Goal: Transaction & Acquisition: Purchase product/service

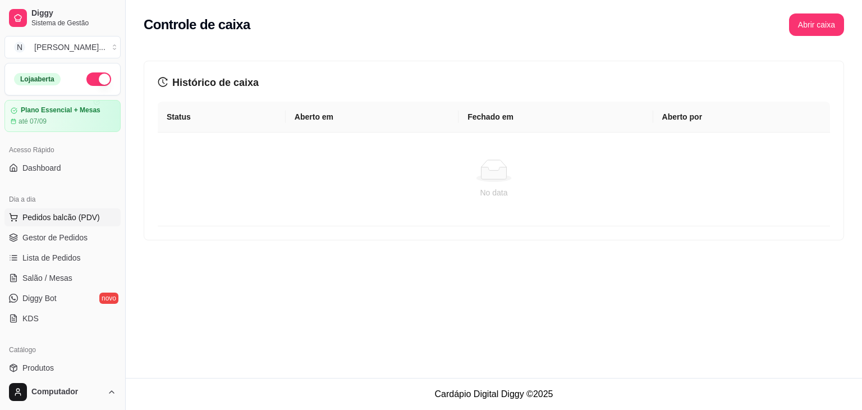
click at [71, 216] on span "Pedidos balcão (PDV)" at bounding box center [60, 217] width 77 height 11
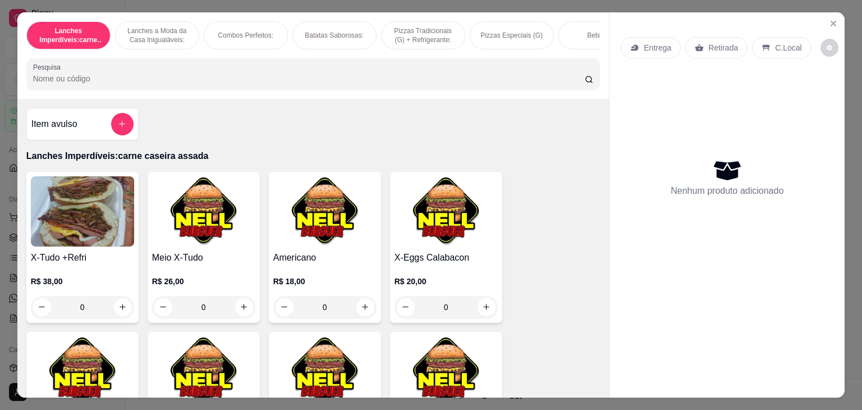
click at [485, 311] on div "0" at bounding box center [446, 307] width 103 height 22
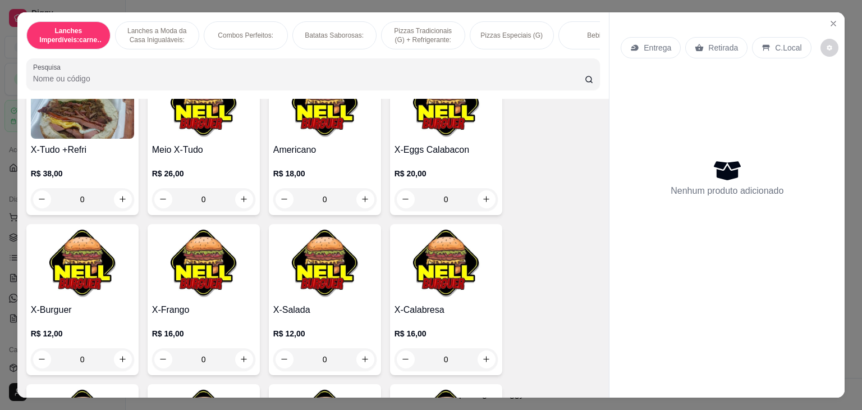
scroll to position [112, 0]
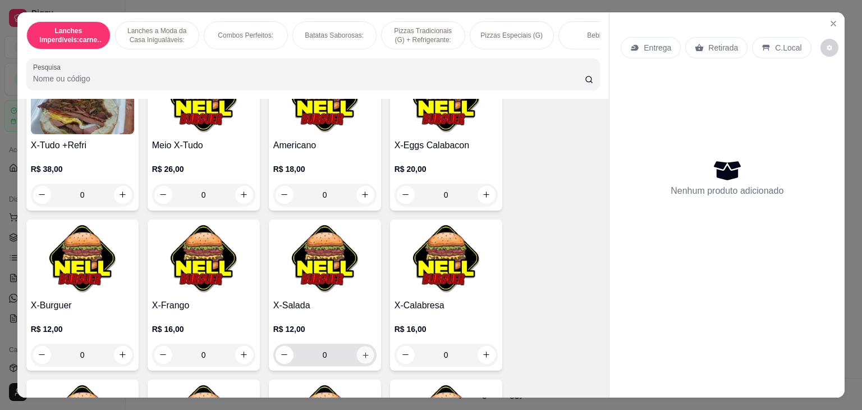
click at [364, 355] on icon "increase-product-quantity" at bounding box center [365, 355] width 8 height 8
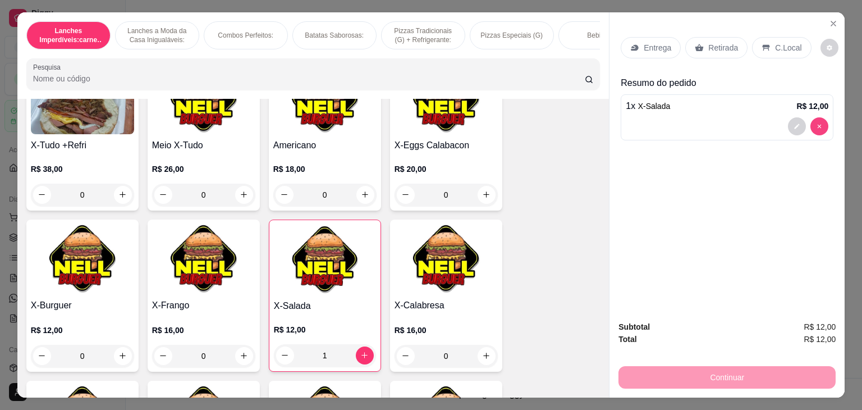
type input "0"
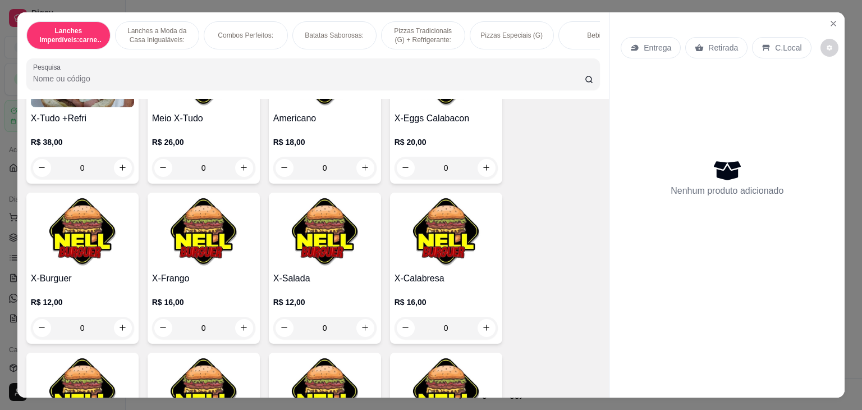
scroll to position [225, 0]
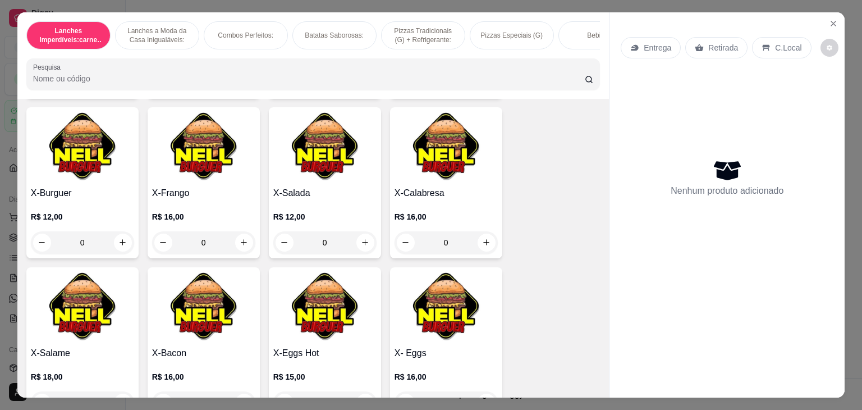
click at [238, 247] on div "0" at bounding box center [203, 242] width 103 height 22
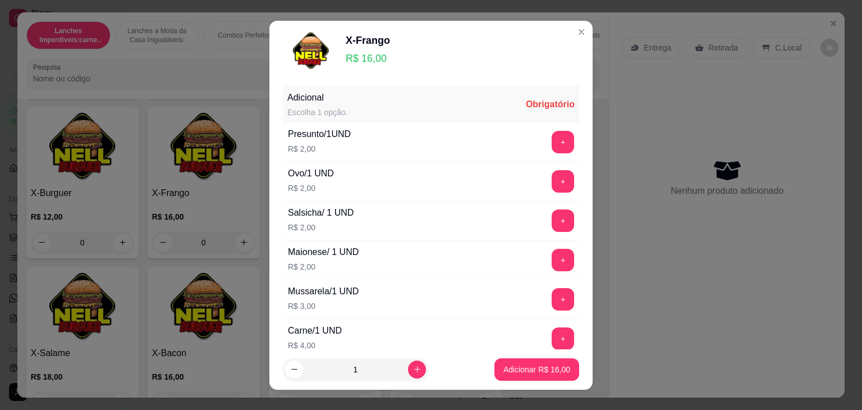
click at [378, 115] on div "Adicional Escolha 1 opção. Obrigatório" at bounding box center [431, 104] width 296 height 36
click at [478, 103] on div "Adicional Escolha 1 opção. Obrigatório" at bounding box center [431, 104] width 296 height 36
drag, startPoint x: 516, startPoint y: 100, endPoint x: 517, endPoint y: 107, distance: 6.2
click at [526, 107] on div "Obrigatório" at bounding box center [550, 104] width 49 height 13
click at [526, 103] on div "Obrigatório" at bounding box center [550, 104] width 49 height 13
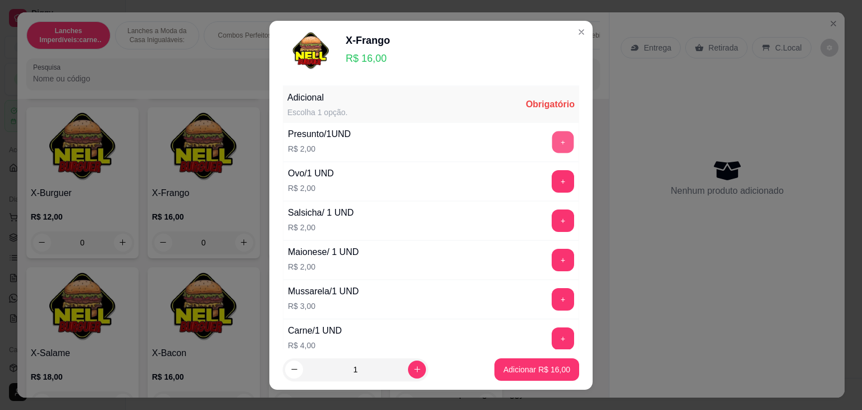
click at [552, 149] on button "+" at bounding box center [563, 142] width 22 height 22
click at [502, 142] on button "-" at bounding box center [513, 142] width 22 height 22
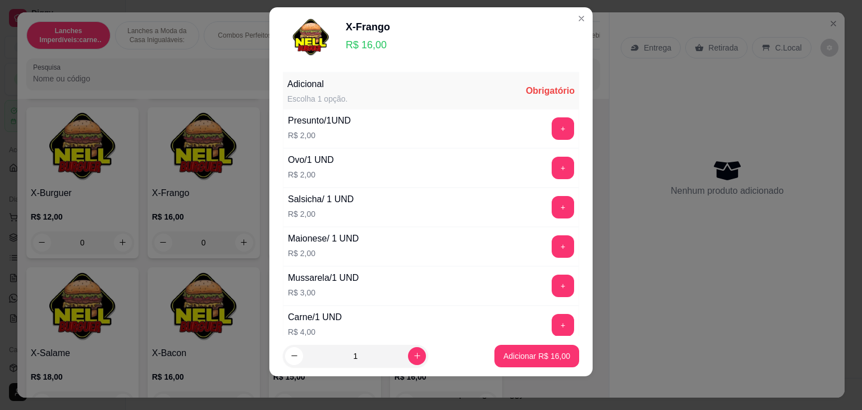
scroll to position [15, 0]
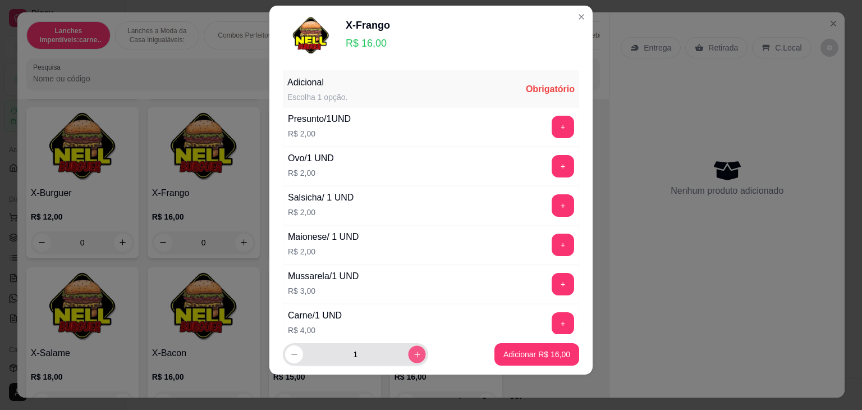
click at [413, 354] on icon "increase-product-quantity" at bounding box center [417, 354] width 8 height 8
click at [290, 353] on icon "decrease-product-quantity" at bounding box center [294, 354] width 8 height 8
type input "1"
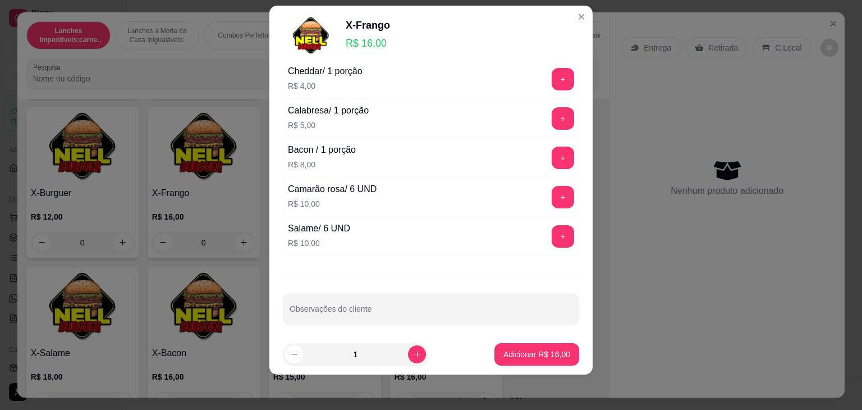
scroll to position [287, 0]
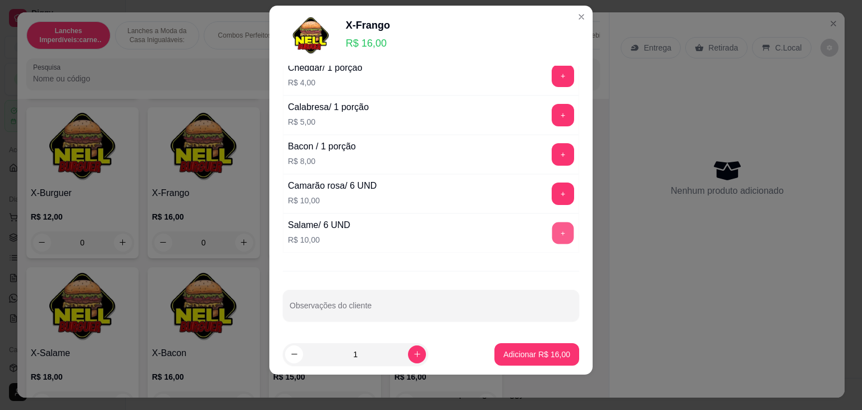
click at [552, 230] on button "+" at bounding box center [563, 233] width 22 height 22
click at [520, 355] on p "Adicionar R$ 26,00" at bounding box center [537, 354] width 65 height 11
